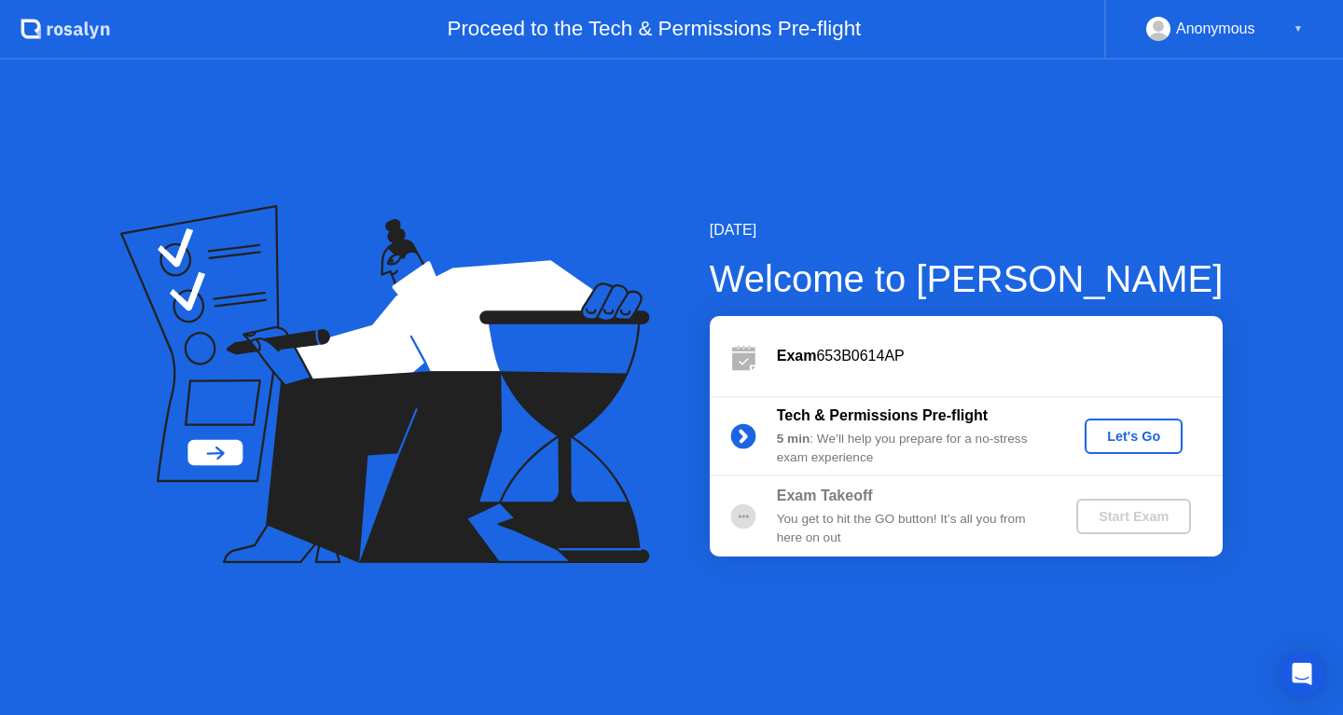
click at [1152, 433] on div "Let's Go" at bounding box center [1133, 436] width 83 height 15
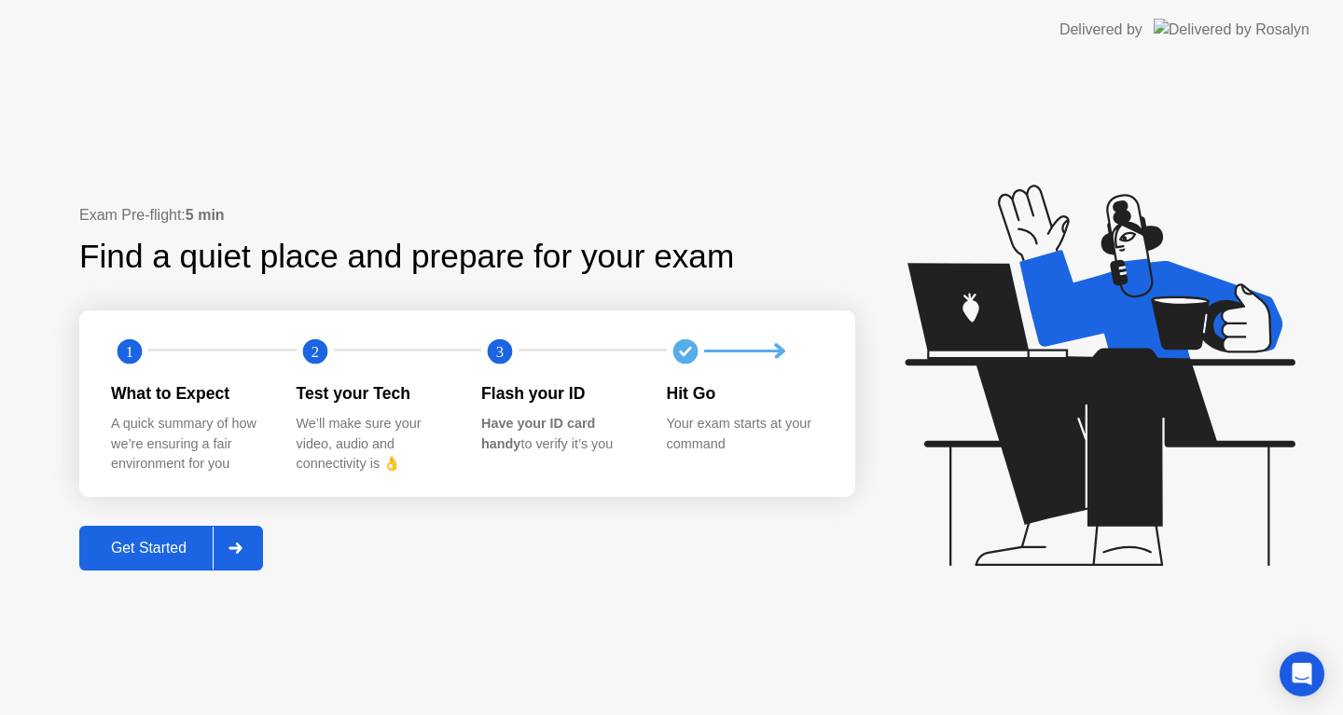
click at [176, 547] on div "Get Started" at bounding box center [149, 548] width 128 height 17
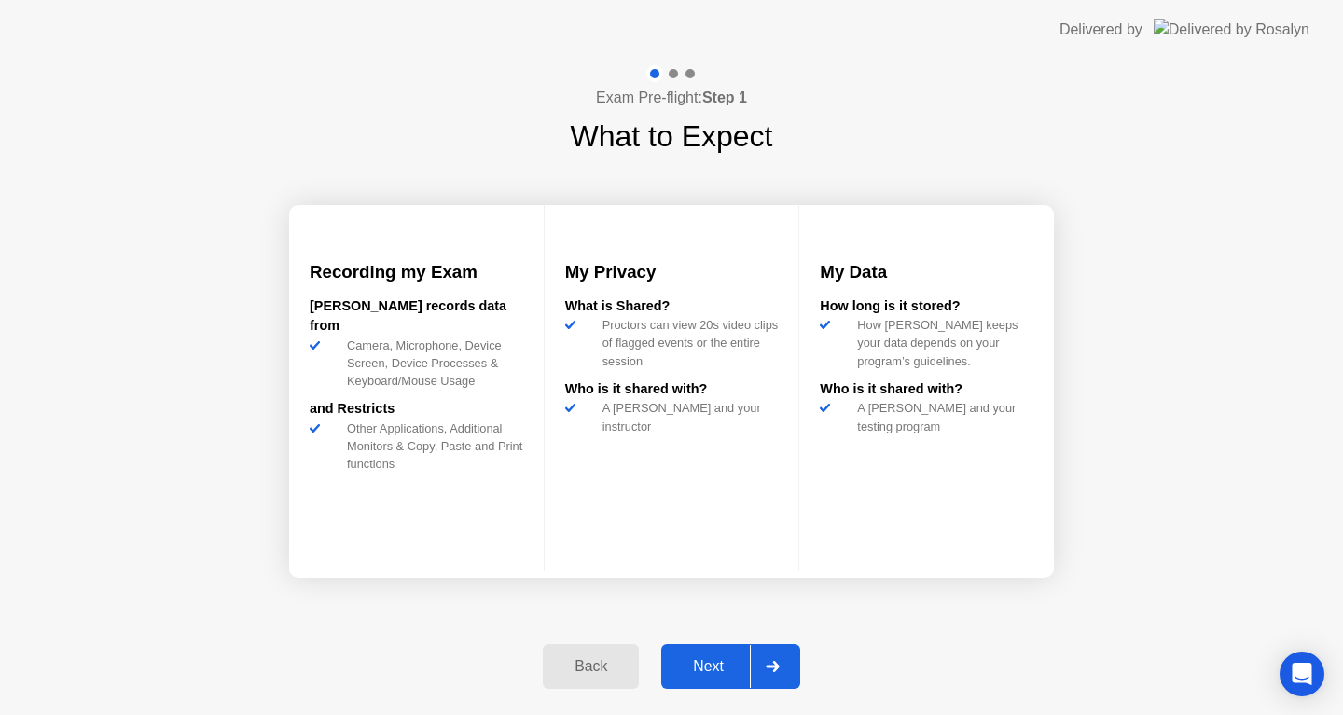
click at [716, 666] on div "Next" at bounding box center [708, 666] width 83 height 17
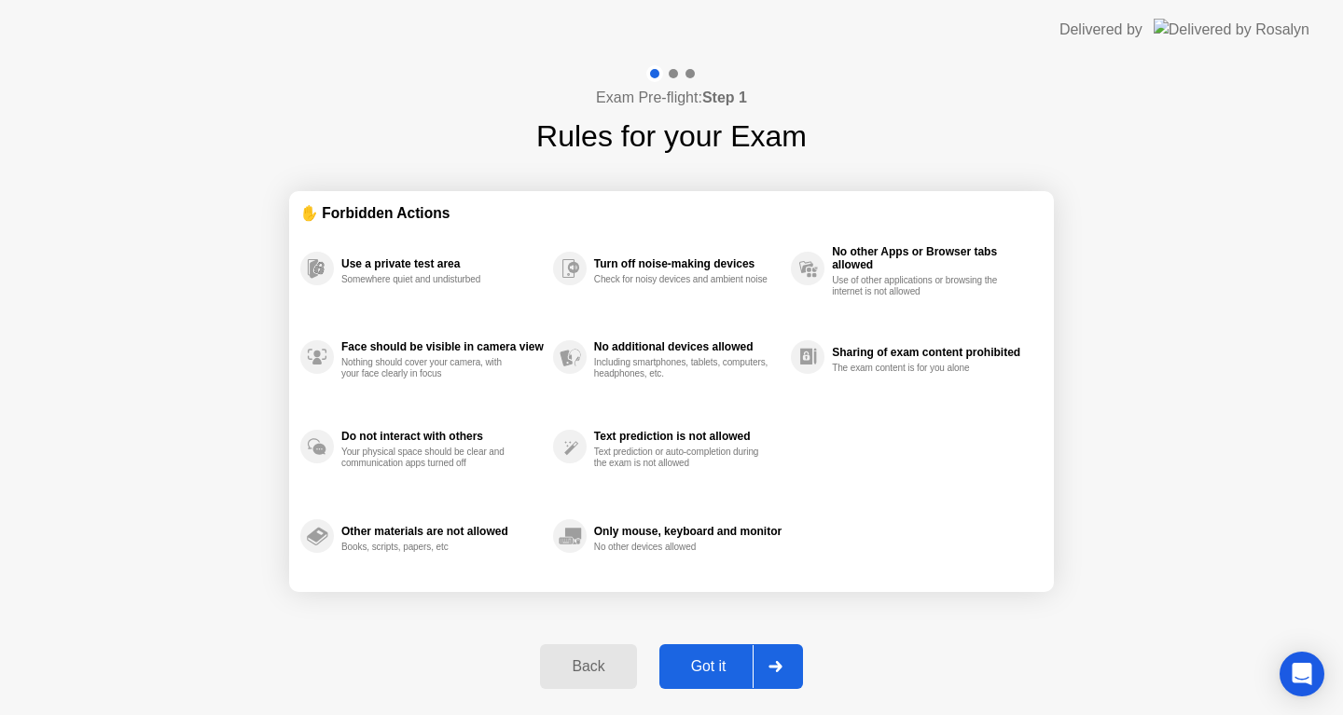
click at [716, 666] on div "Got it" at bounding box center [709, 666] width 88 height 17
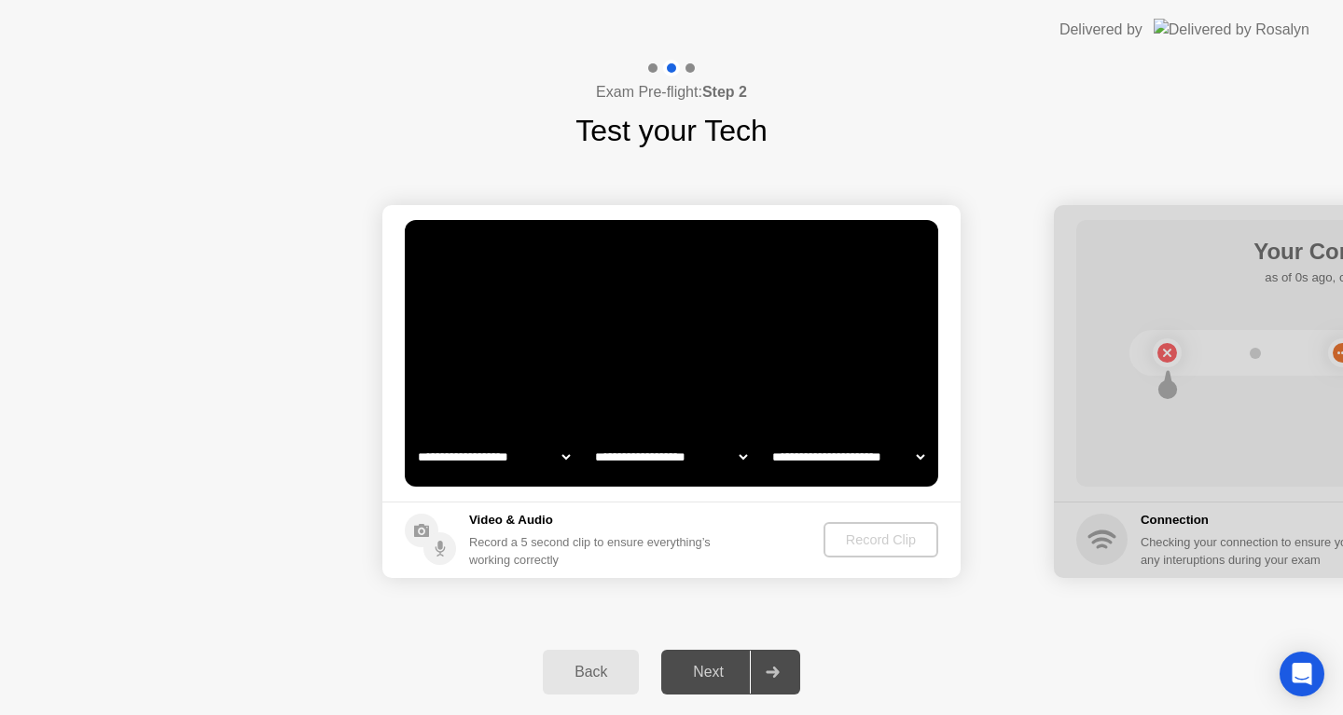
select select "**********"
select select "*******"
click at [889, 537] on div "Record Clip" at bounding box center [881, 539] width 100 height 15
click at [885, 541] on div "Record Clip" at bounding box center [882, 539] width 100 height 15
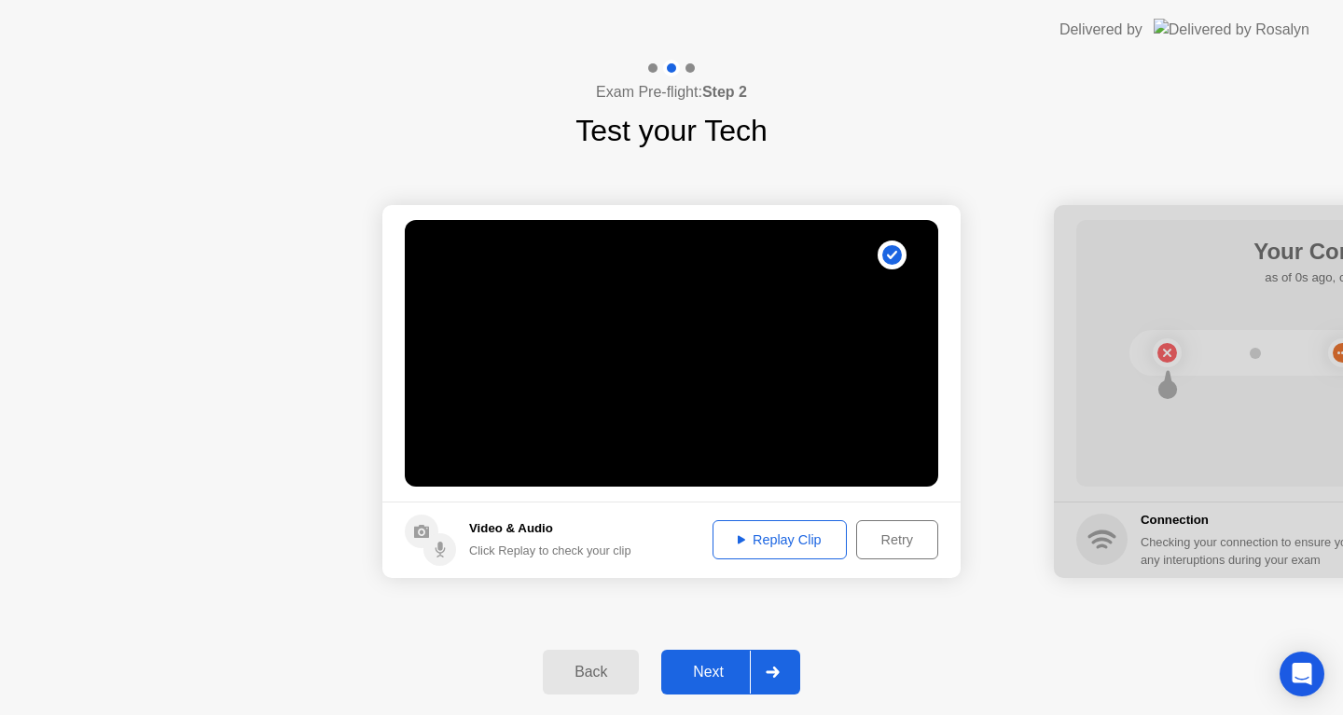
click at [719, 670] on div "Next" at bounding box center [708, 672] width 83 height 17
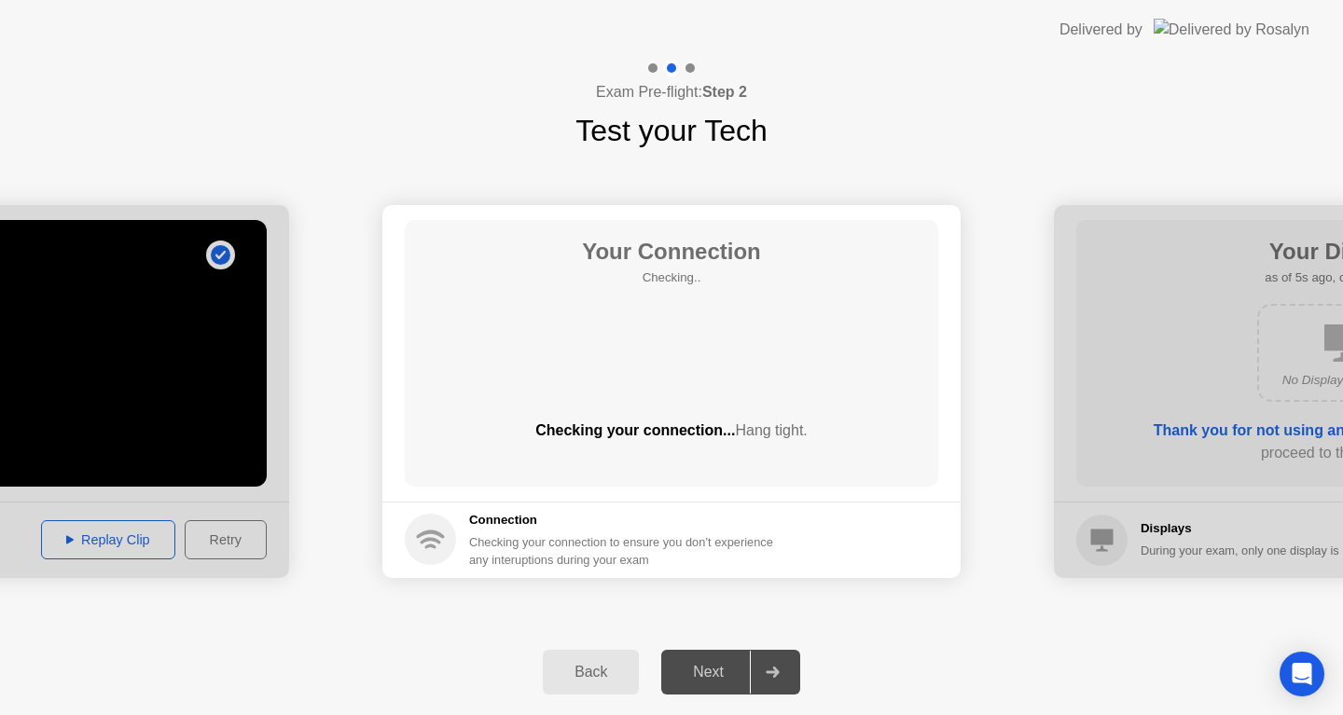
click at [708, 667] on div "Next" at bounding box center [708, 672] width 83 height 17
click at [394, 517] on footer "Connection Checking your connection to ensure you don’t experience any interupt…" at bounding box center [671, 540] width 578 height 76
click at [425, 517] on circle at bounding box center [430, 539] width 51 height 51
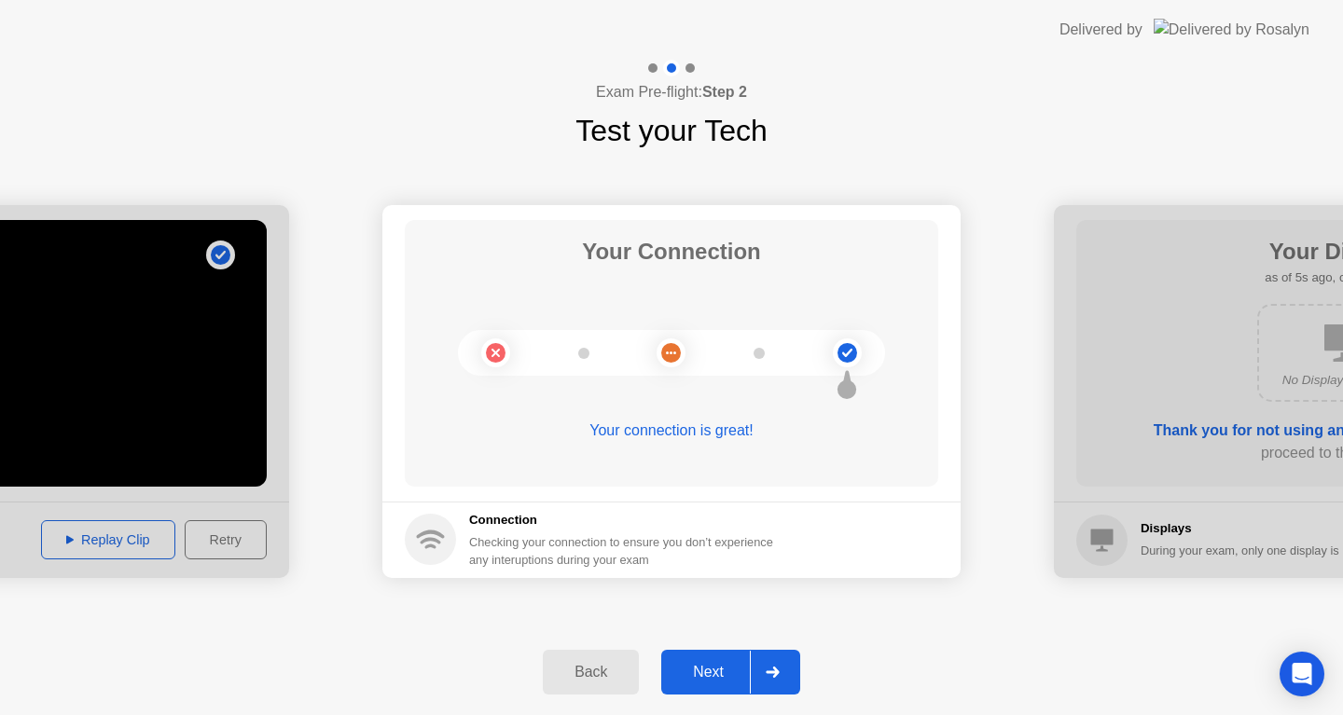
click at [710, 671] on div "Next" at bounding box center [708, 672] width 83 height 17
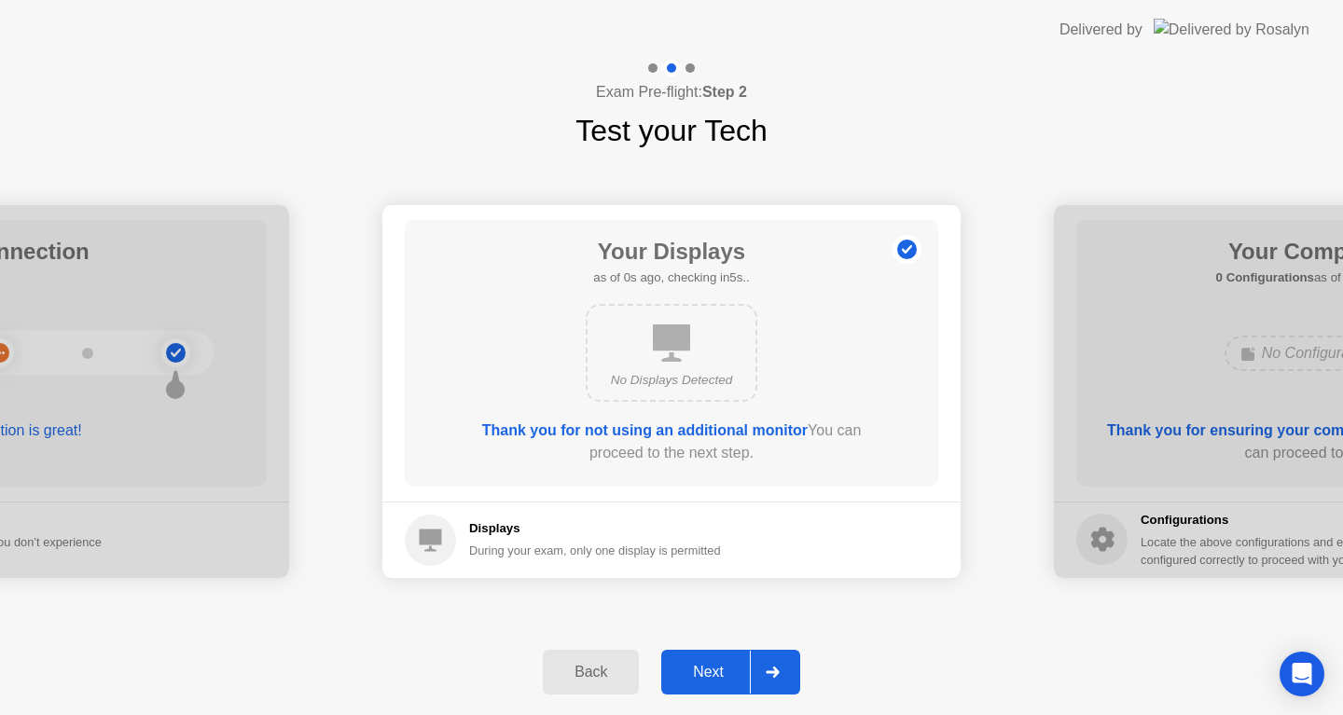
click at [709, 681] on div "Next" at bounding box center [708, 672] width 83 height 17
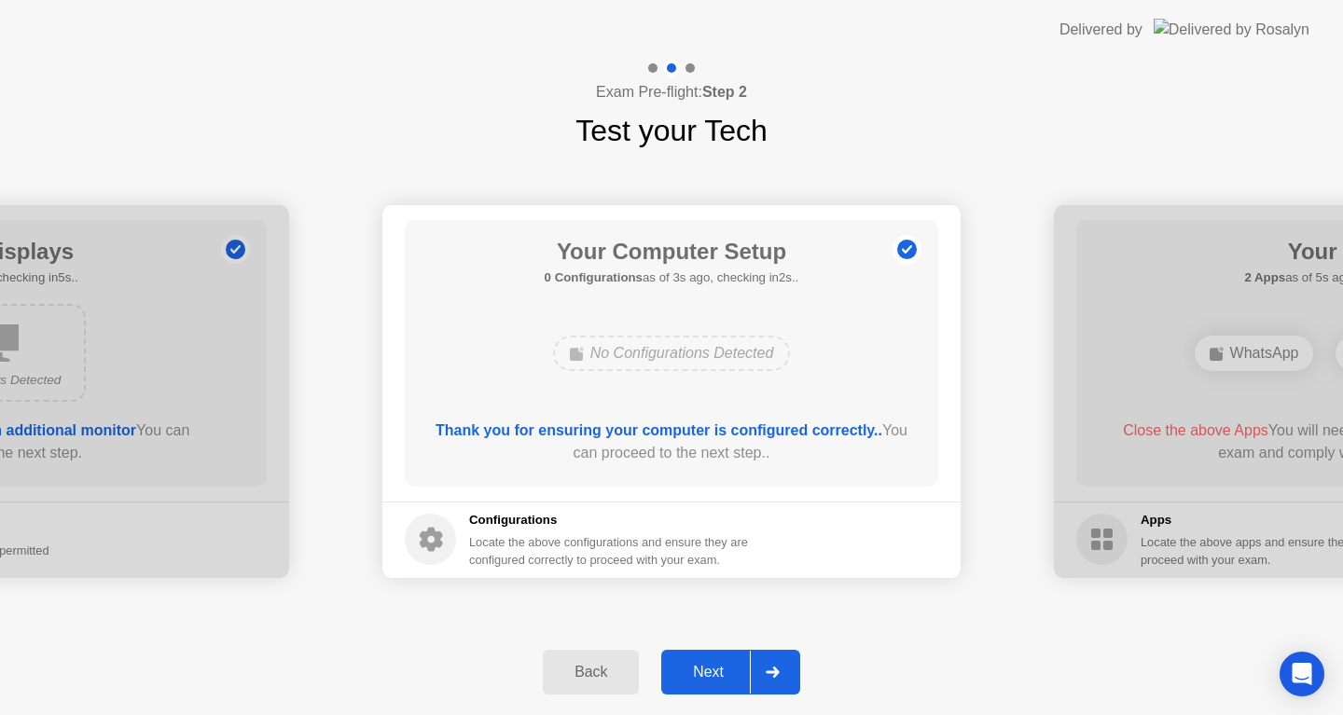
click at [712, 670] on div "Next" at bounding box center [708, 672] width 83 height 17
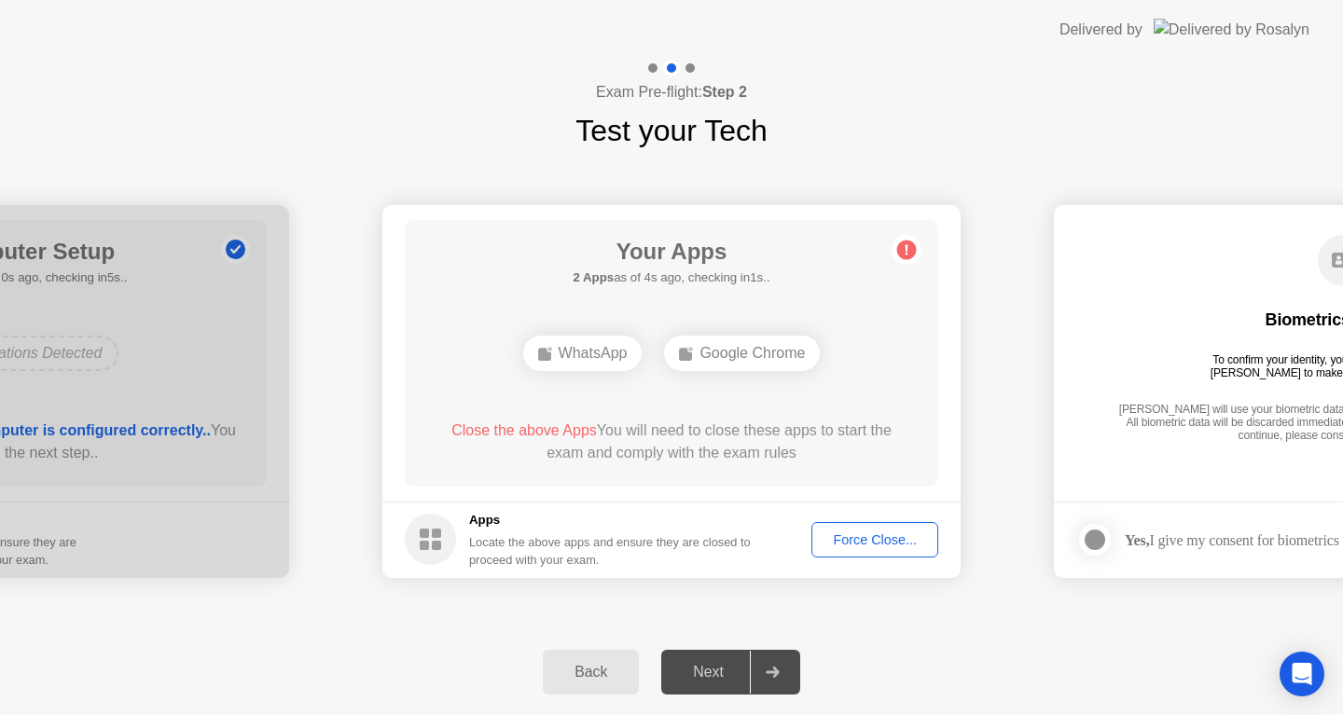
click at [717, 669] on div "Next" at bounding box center [708, 672] width 83 height 17
click at [868, 539] on div "Force Close..." at bounding box center [875, 539] width 114 height 15
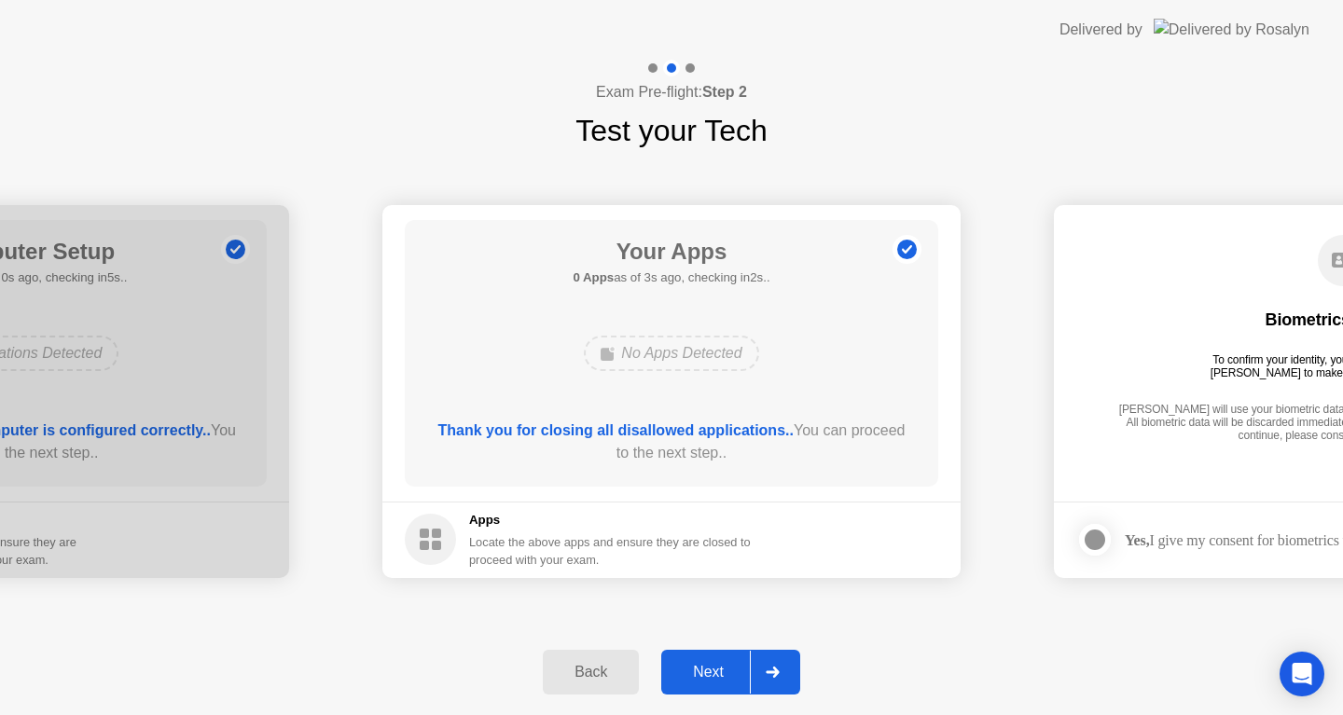
click at [709, 673] on div "Next" at bounding box center [708, 672] width 83 height 17
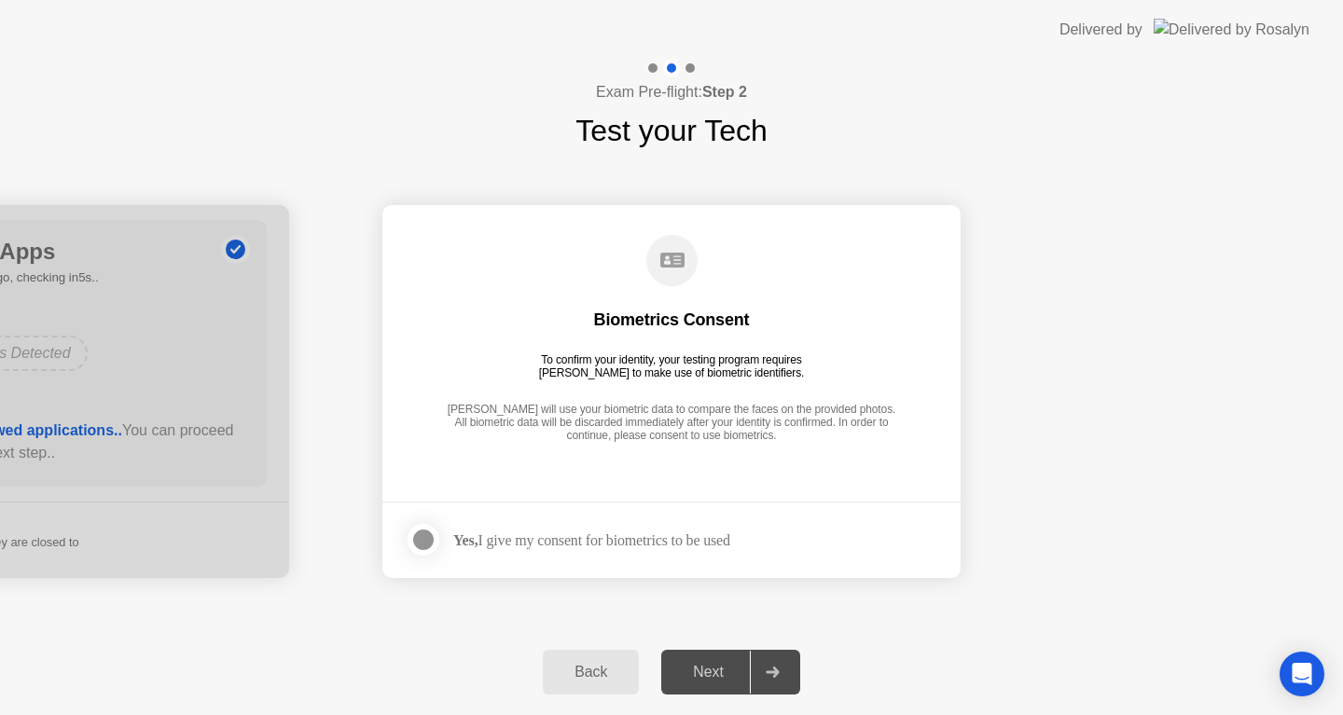
click at [430, 535] on div at bounding box center [423, 540] width 22 height 22
click at [721, 670] on div "Next" at bounding box center [708, 672] width 83 height 17
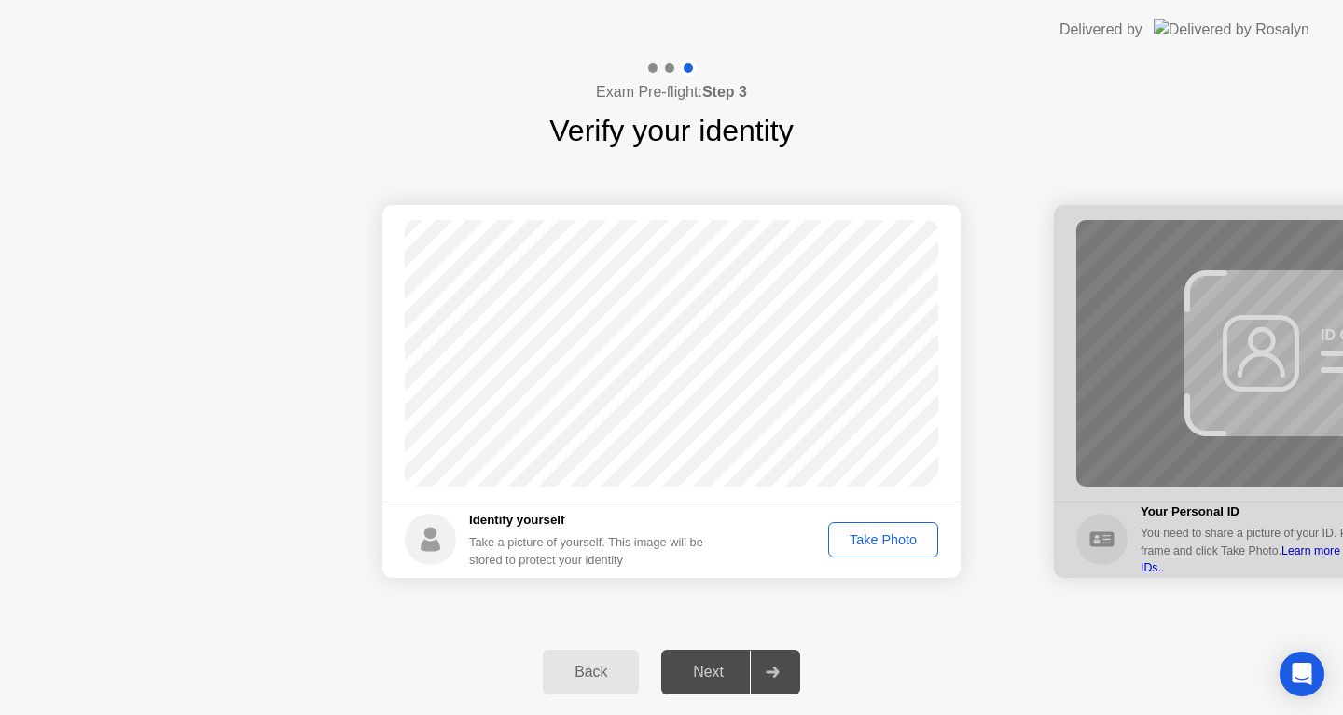
click at [891, 534] on div "Take Photo" at bounding box center [883, 539] width 97 height 15
click at [715, 674] on div "Next" at bounding box center [708, 672] width 83 height 17
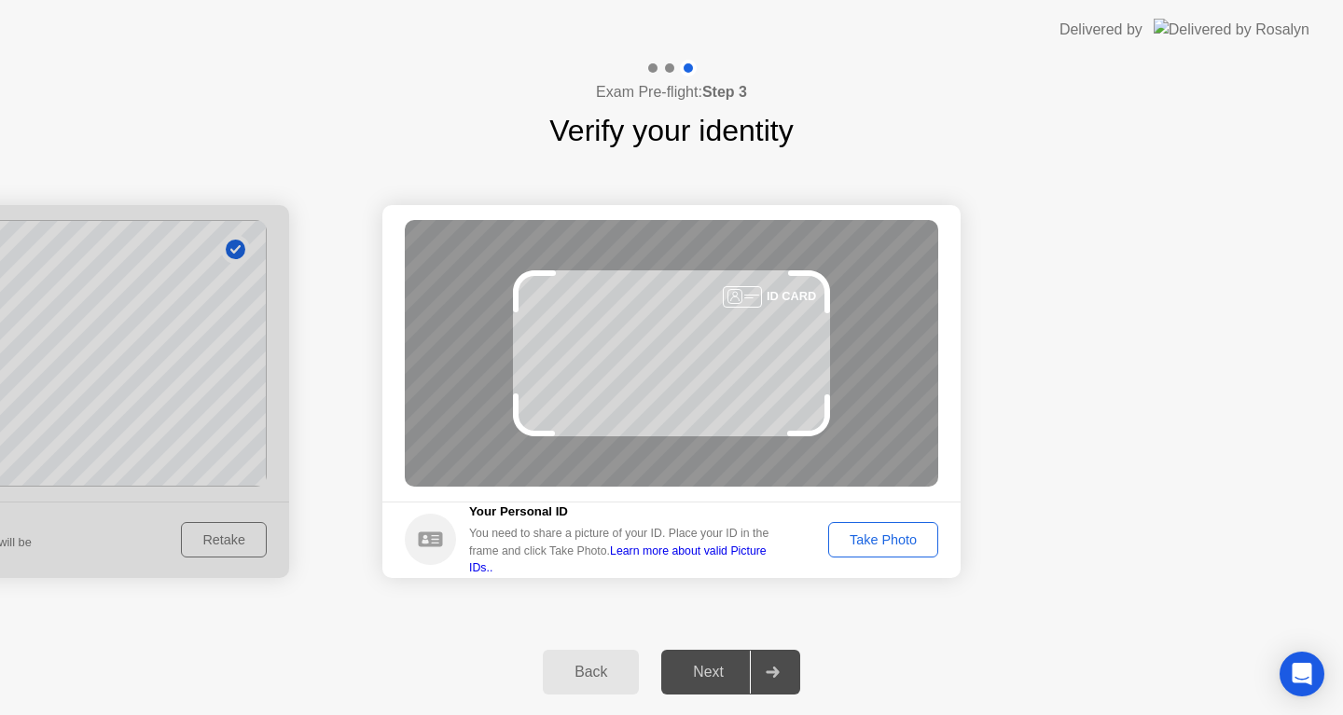
click at [881, 533] on div "Take Photo" at bounding box center [883, 539] width 97 height 15
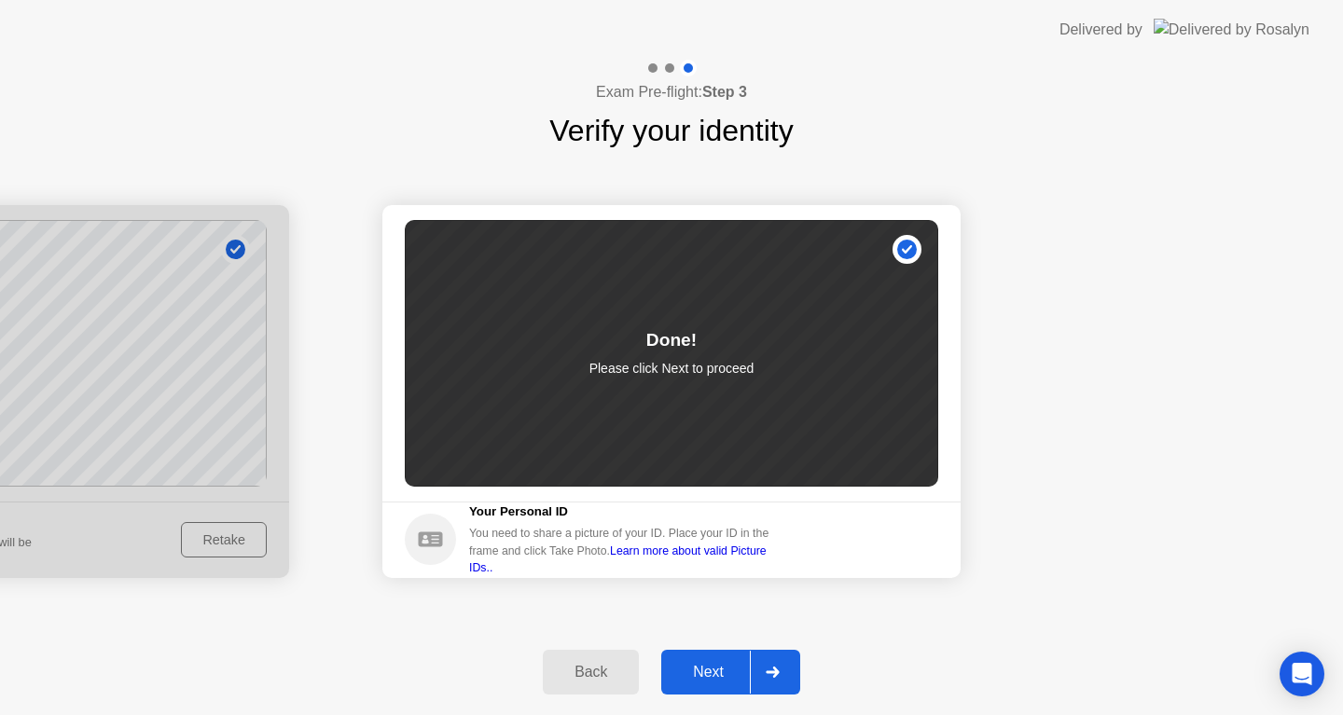
click at [710, 677] on div "Next" at bounding box center [708, 672] width 83 height 17
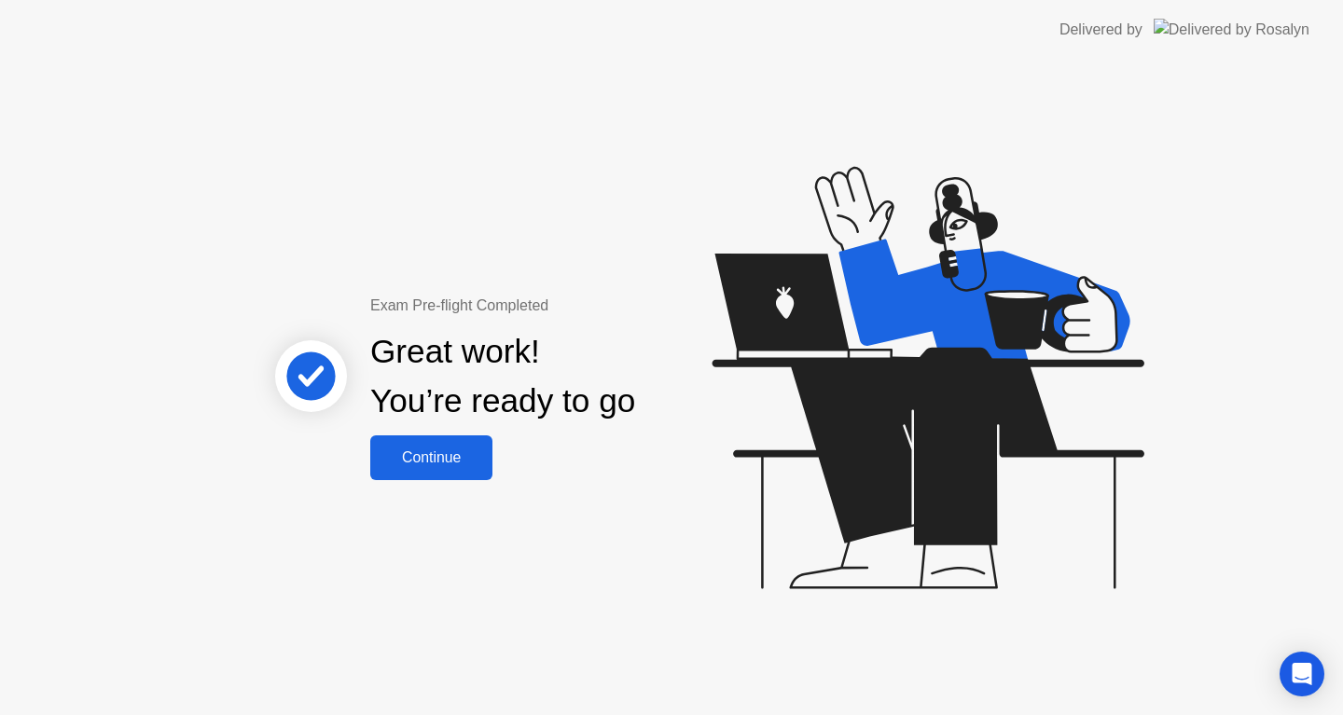
click at [435, 460] on div "Continue" at bounding box center [431, 457] width 111 height 17
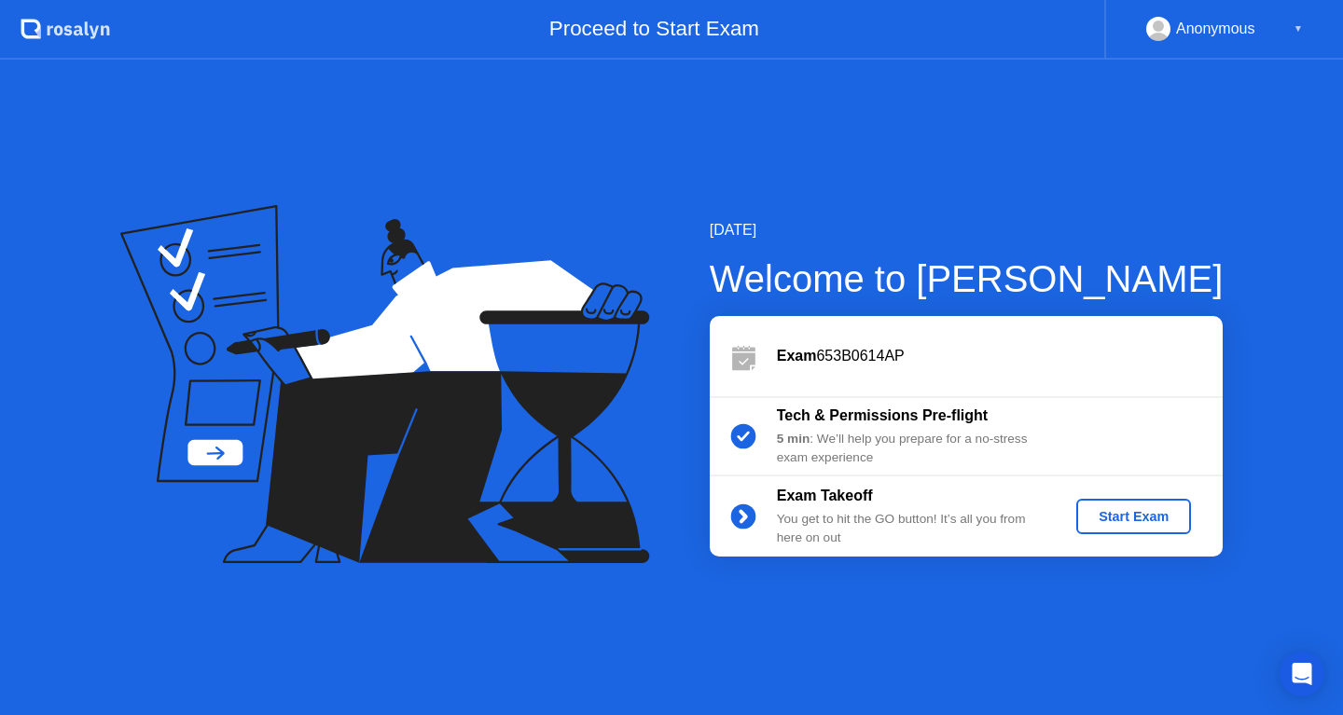
click at [1145, 512] on div "Start Exam" at bounding box center [1134, 516] width 100 height 15
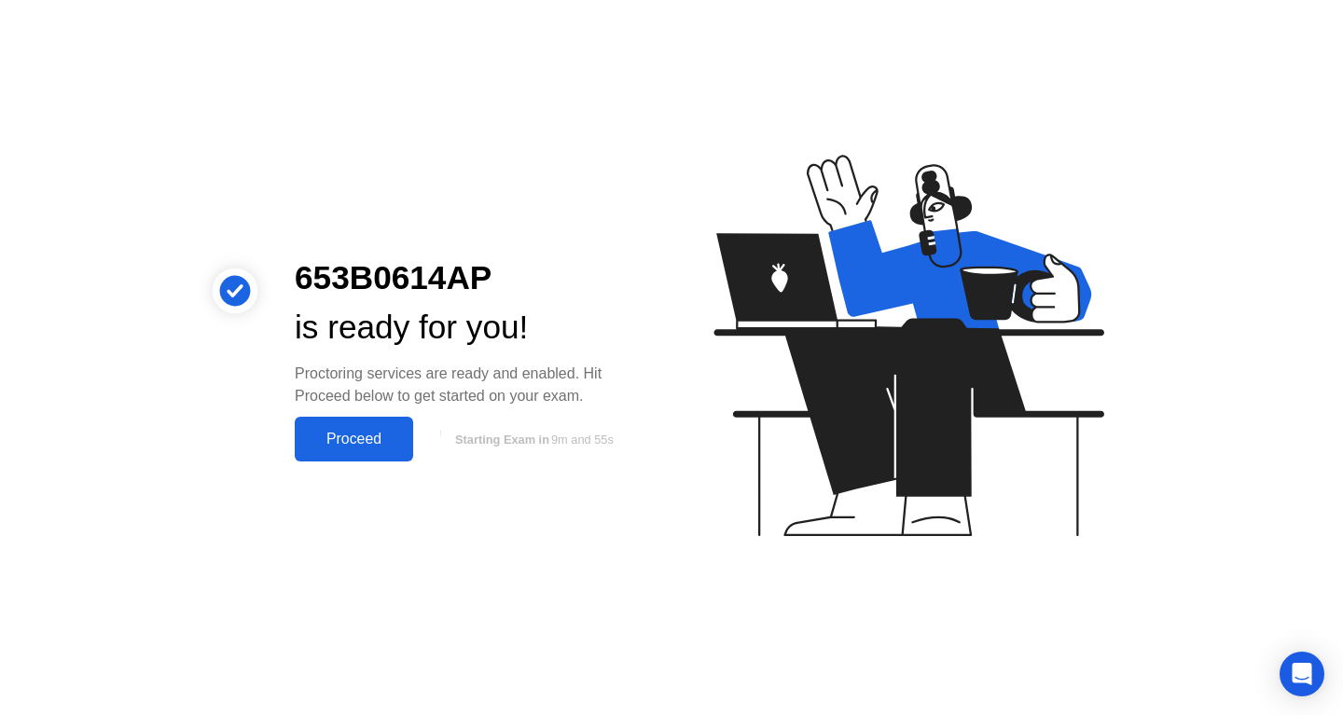
click at [367, 438] on div "Proceed" at bounding box center [353, 439] width 107 height 17
